Goal: Transaction & Acquisition: Purchase product/service

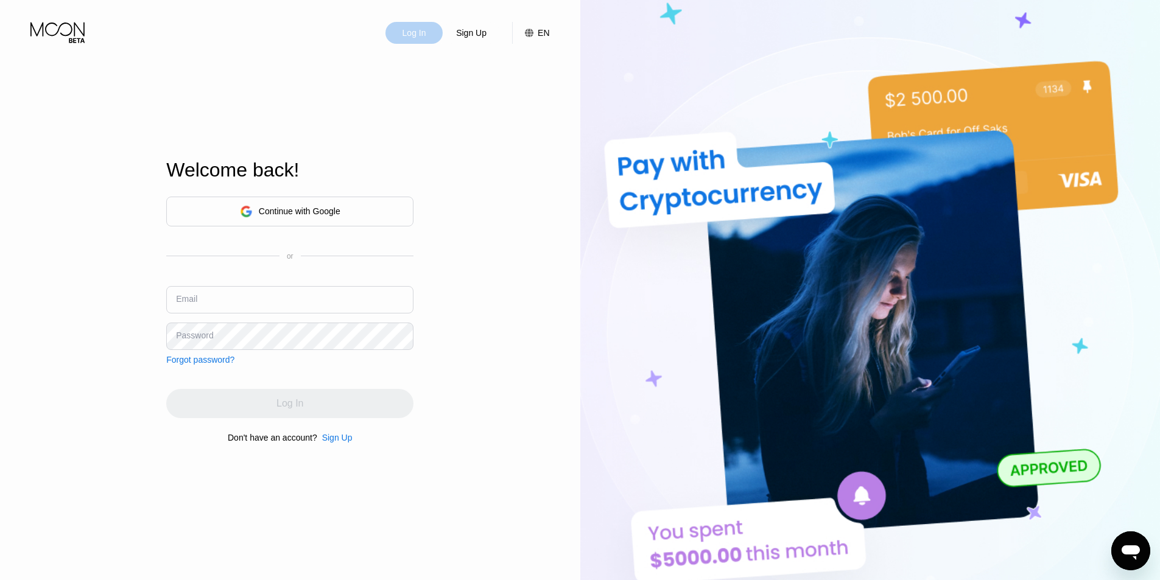
click at [417, 39] on div "Log In" at bounding box center [414, 33] width 26 height 12
click at [254, 303] on input "text" at bounding box center [289, 299] width 247 height 27
click at [265, 211] on div "Continue with Google" at bounding box center [300, 211] width 82 height 10
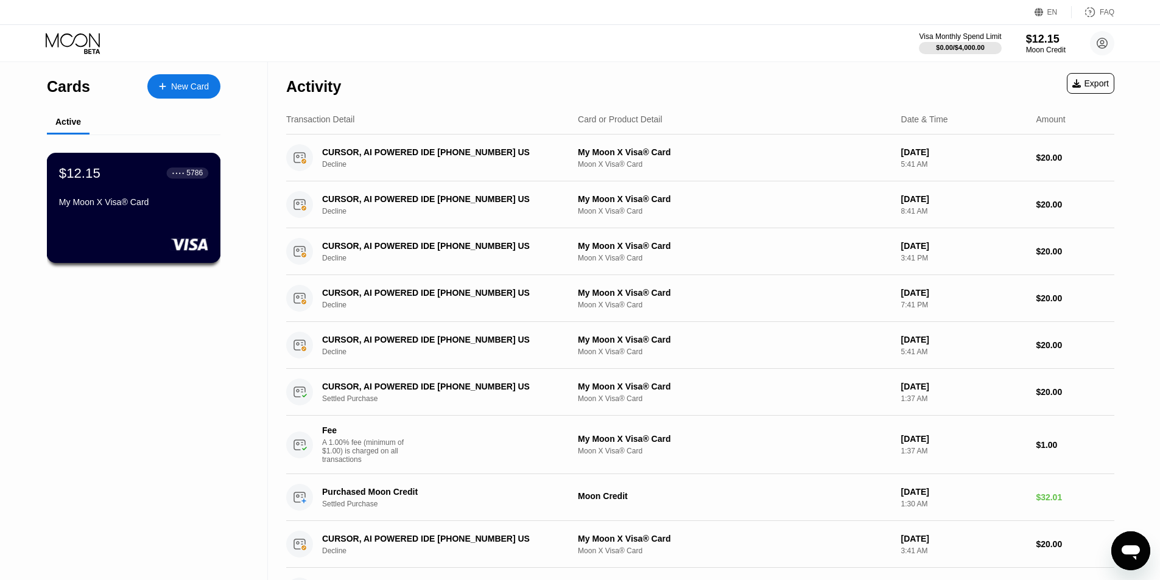
click at [132, 206] on div "My Moon X Visa® Card" at bounding box center [133, 202] width 149 height 10
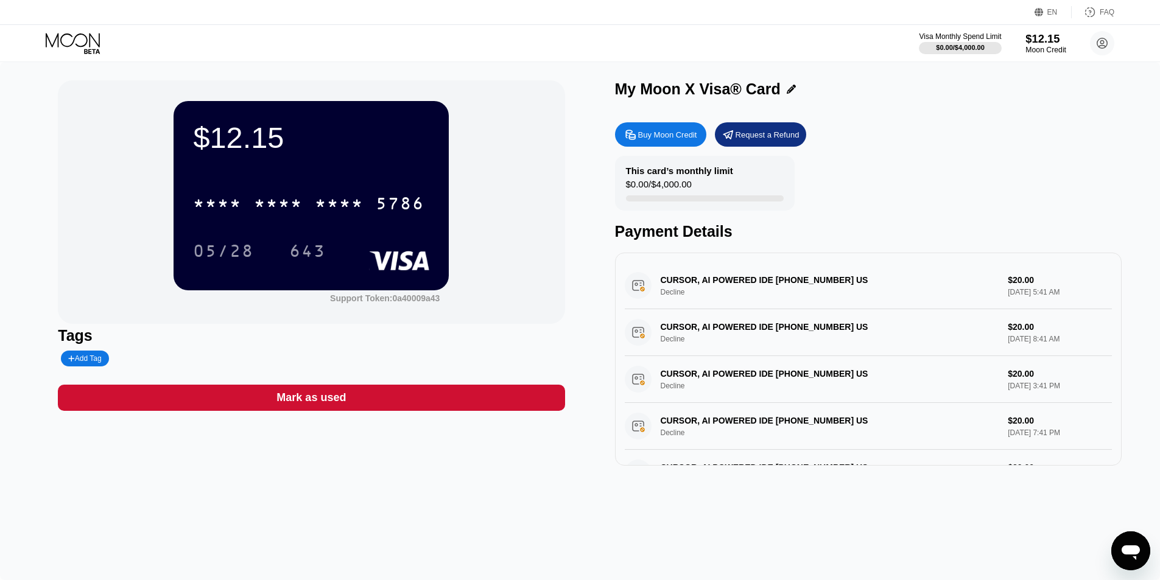
click at [1039, 44] on div "$12.15" at bounding box center [1045, 38] width 41 height 13
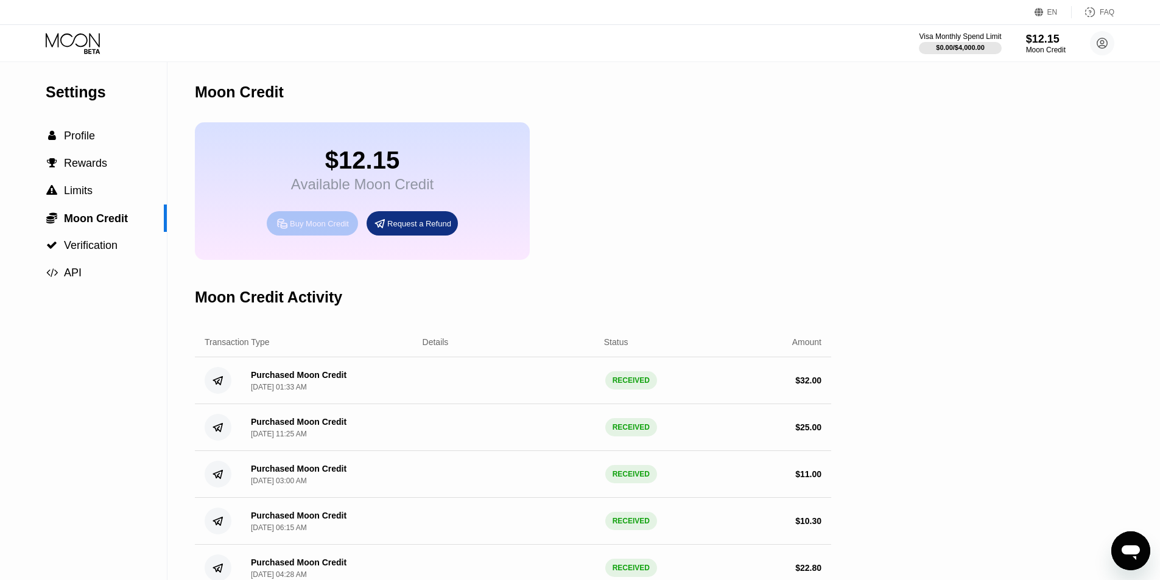
click at [312, 229] on div "Buy Moon Credit" at bounding box center [319, 224] width 59 height 10
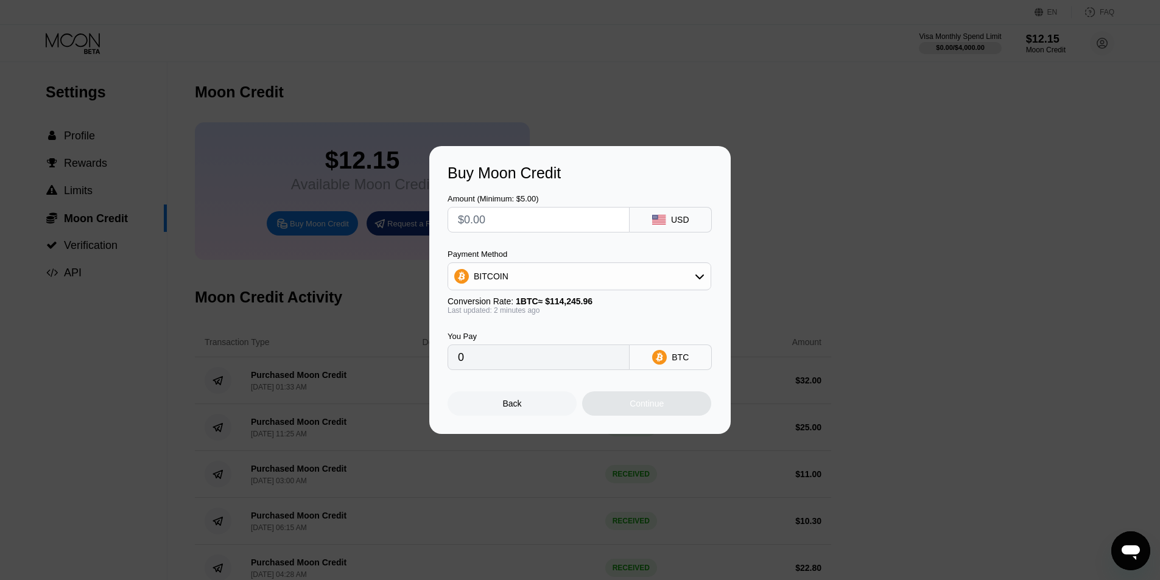
click at [564, 275] on div "BITCOIN" at bounding box center [579, 276] width 262 height 24
click at [535, 338] on div "USDT on TRON" at bounding box center [587, 337] width 230 height 10
type input "0.00"
click at [509, 214] on input "text" at bounding box center [538, 220] width 161 height 24
type input "$15"
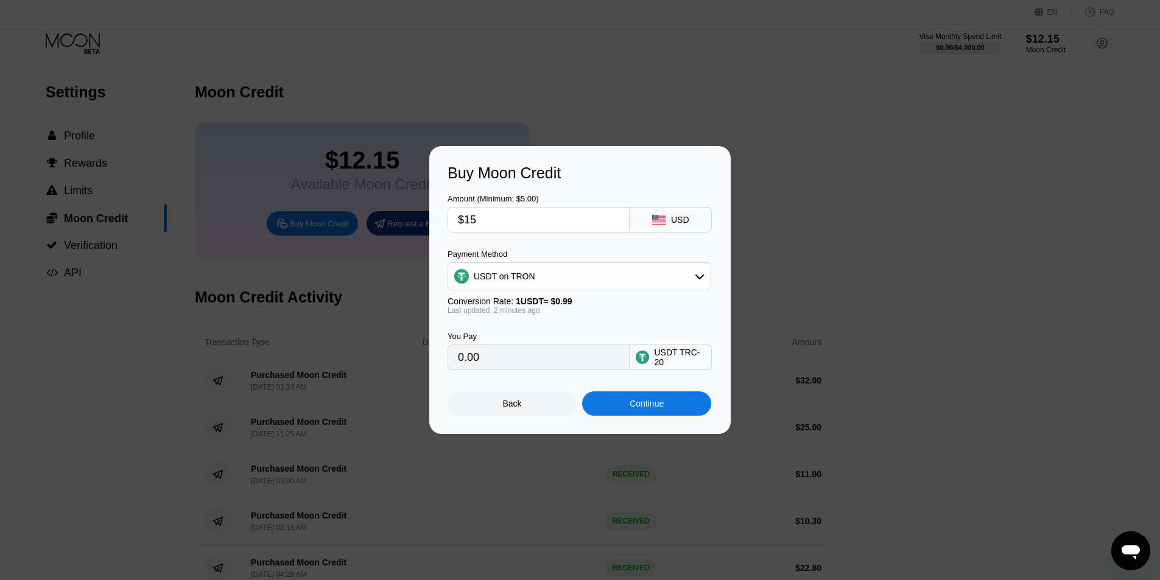
type input "15.15"
drag, startPoint x: 466, startPoint y: 218, endPoint x: 494, endPoint y: 218, distance: 27.4
click at [494, 218] on input "$15" at bounding box center [538, 220] width 161 height 24
type input "$1"
type input "1.01"
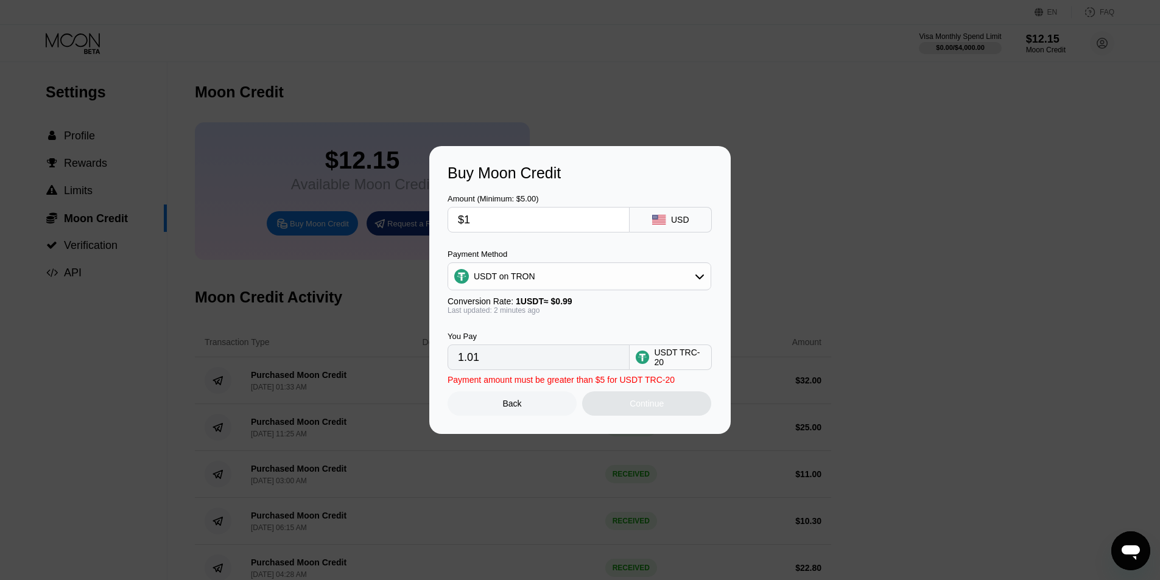
type input "$10"
type input "10.10"
drag, startPoint x: 484, startPoint y: 217, endPoint x: 444, endPoint y: 216, distance: 39.6
click at [444, 216] on div "Buy Moon Credit Amount (Minimum: $5.00) $10 USD Payment Method USDT on TRON Con…" at bounding box center [579, 290] width 301 height 288
type input "$1"
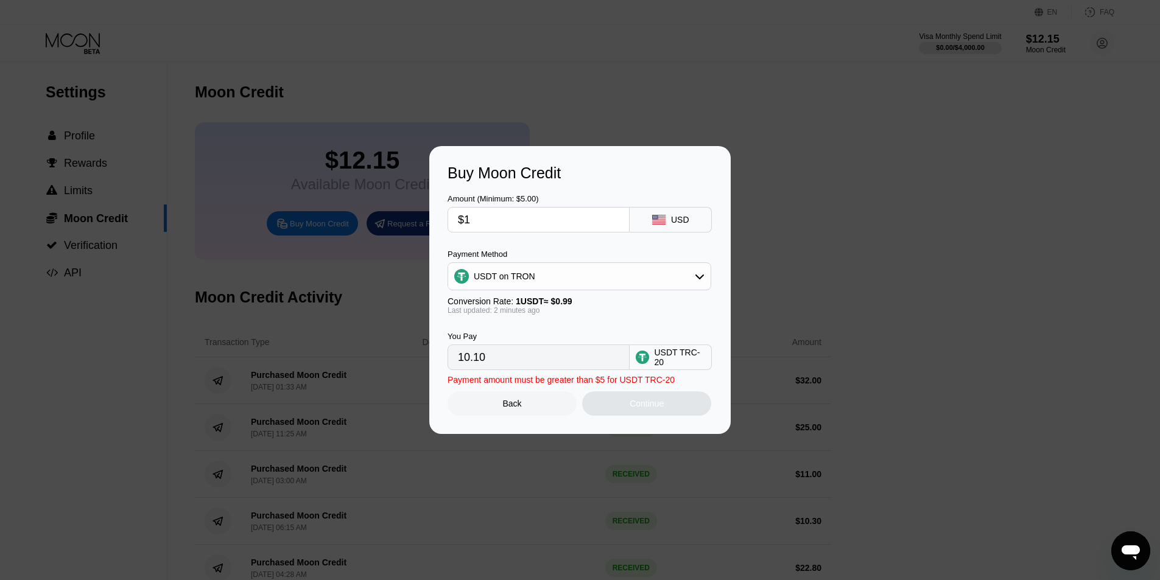
type input "1.01"
type input "$17"
type input "17.17"
type input "$17"
